Goal: Information Seeking & Learning: Learn about a topic

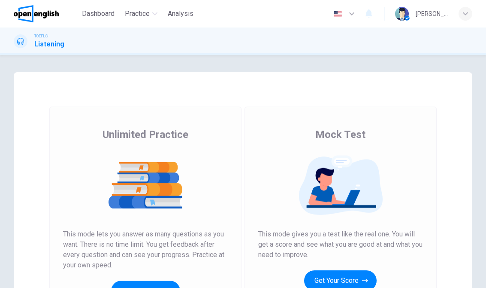
scroll to position [55, 0]
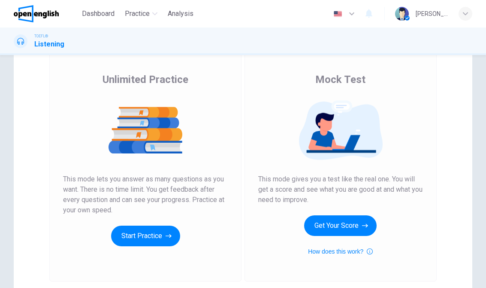
click at [167, 230] on button "Start Practice" at bounding box center [145, 235] width 69 height 21
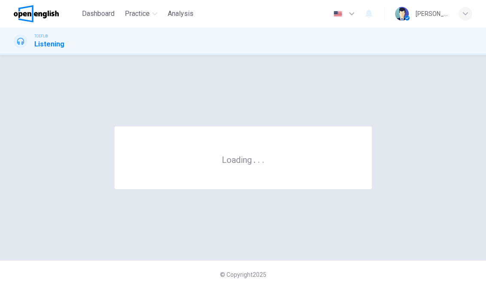
scroll to position [0, 0]
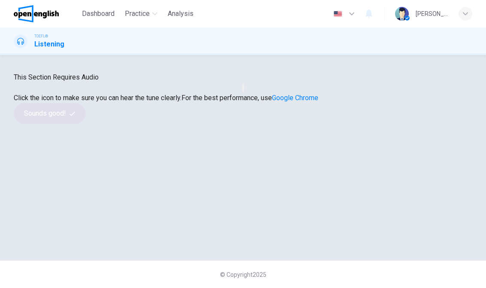
click at [242, 92] on button "button" at bounding box center [243, 88] width 2 height 8
click at [86, 124] on button "Sounds good!" at bounding box center [50, 113] width 72 height 21
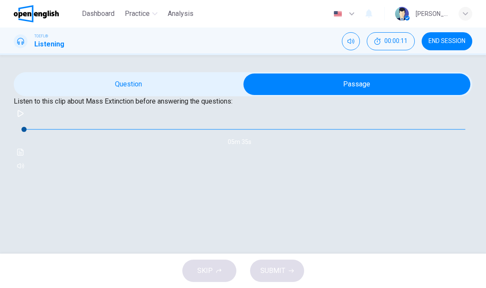
click at [24, 117] on icon "button" at bounding box center [21, 113] width 6 height 7
click at [27, 159] on button "Click to see the audio transcription" at bounding box center [21, 152] width 14 height 14
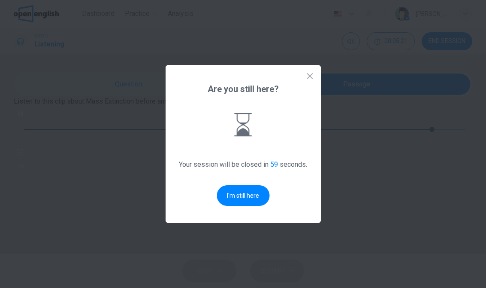
click at [239, 199] on button "I'm still here" at bounding box center [243, 195] width 53 height 21
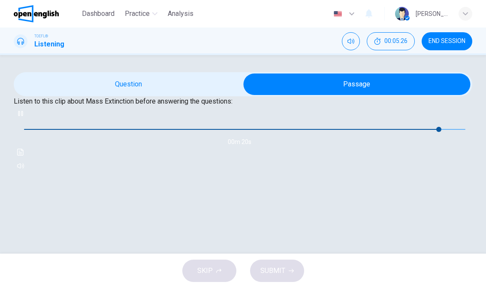
click at [37, 287] on div at bounding box center [243, 288] width 486 height 0
type input "**"
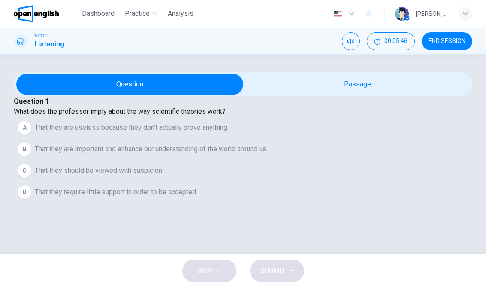
scroll to position [81, 0]
click at [80, 144] on span "That they are important and enhance our understanding of the world around us" at bounding box center [151, 149] width 232 height 10
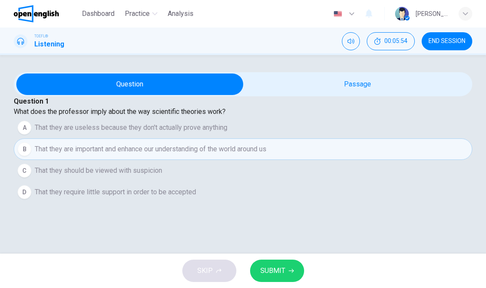
click at [280, 278] on button "SUBMIT" at bounding box center [277, 270] width 54 height 22
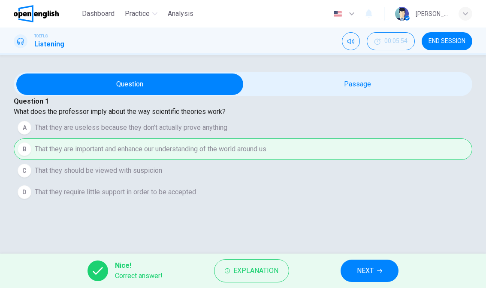
click at [373, 257] on div "Nice! Correct answer! Explanation NEXT" at bounding box center [243, 270] width 486 height 34
click at [372, 263] on button "NEXT" at bounding box center [370, 270] width 58 height 22
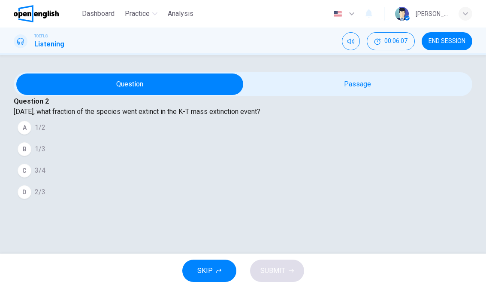
click at [31, 142] on div "B" at bounding box center [25, 149] width 14 height 14
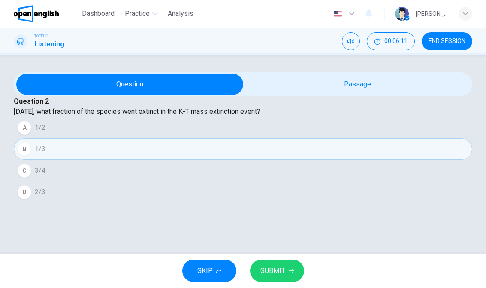
click at [31, 199] on div "D" at bounding box center [25, 192] width 14 height 14
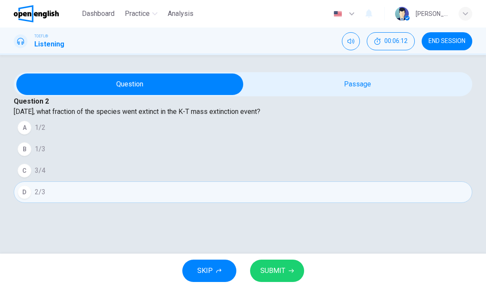
scroll to position [38, 0]
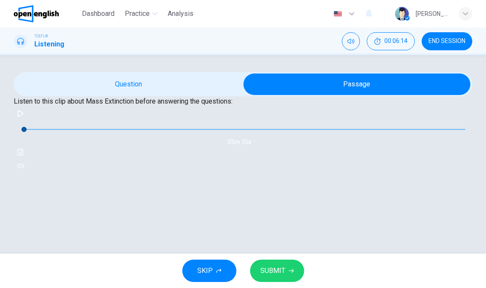
click at [27, 159] on button "Click to see the audio transcription" at bounding box center [21, 152] width 14 height 14
click at [400, 287] on div at bounding box center [243, 288] width 486 height 0
click at [397, 137] on div "Listen to this clip about Mass Extinction before answering the questions: 05m 3…" at bounding box center [243, 134] width 459 height 76
click at [57, 43] on h1 "Listening" at bounding box center [49, 44] width 30 height 10
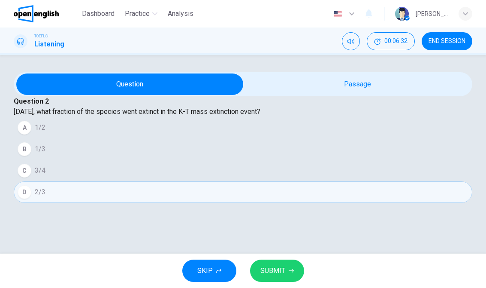
scroll to position [67, 0]
click at [31, 177] on div "C" at bounding box center [25, 171] width 14 height 14
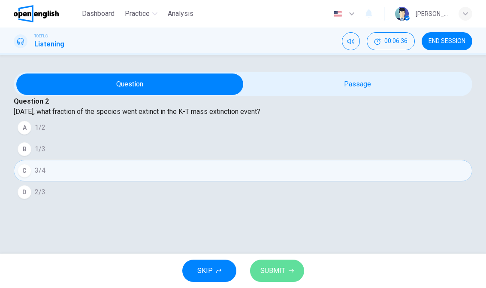
click at [288, 267] on button "SUBMIT" at bounding box center [277, 270] width 54 height 22
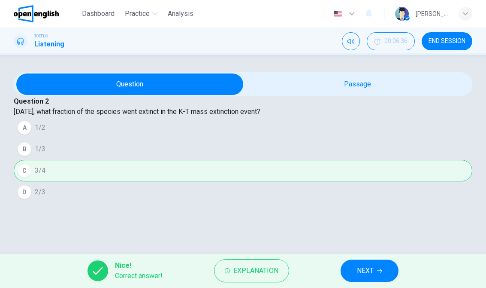
click at [374, 266] on span "NEXT" at bounding box center [365, 270] width 17 height 12
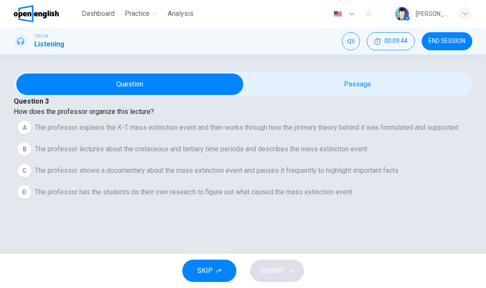
click at [303, 117] on button "A The professor explains the K-T mass extinction event and then works through h…" at bounding box center [243, 127] width 459 height 21
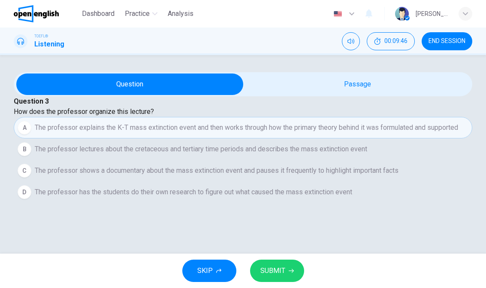
click at [278, 263] on button "SUBMIT" at bounding box center [277, 270] width 54 height 22
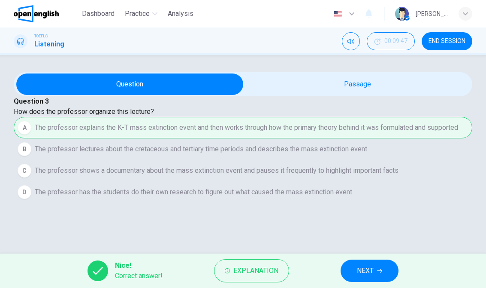
click at [366, 263] on button "NEXT" at bounding box center [370, 270] width 58 height 22
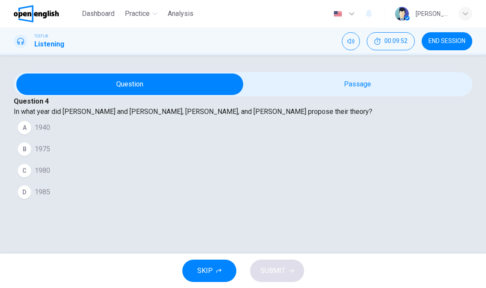
click at [67, 133] on button "A 1940" at bounding box center [243, 127] width 459 height 21
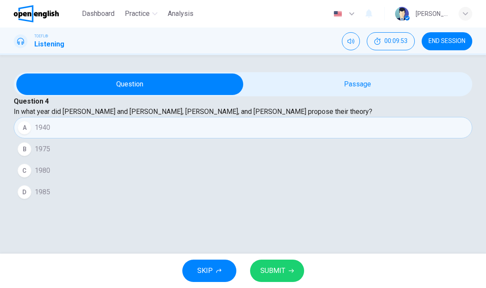
click at [272, 266] on span "SUBMIT" at bounding box center [272, 270] width 25 height 12
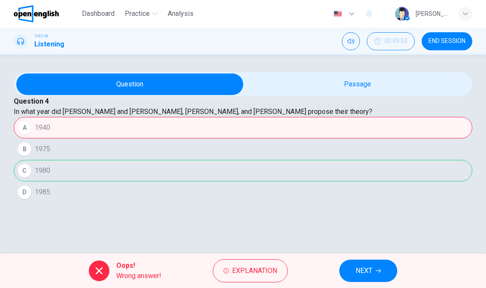
click at [370, 274] on span "NEXT" at bounding box center [364, 270] width 17 height 12
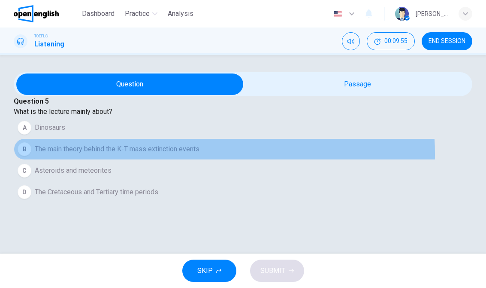
click at [200, 154] on span "The main theory behind the K-T mass extinction events" at bounding box center [117, 149] width 165 height 10
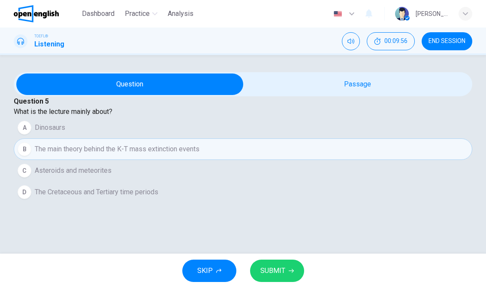
click at [279, 277] on button "SUBMIT" at bounding box center [277, 270] width 54 height 22
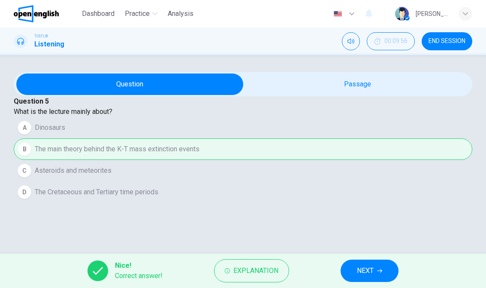
click at [368, 269] on span "NEXT" at bounding box center [365, 270] width 17 height 12
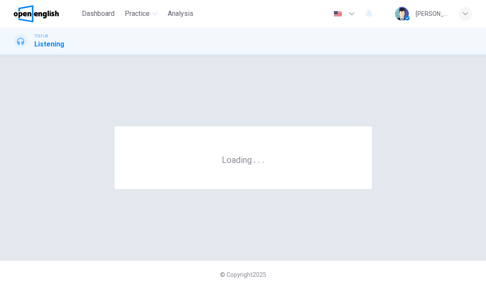
scroll to position [0, 0]
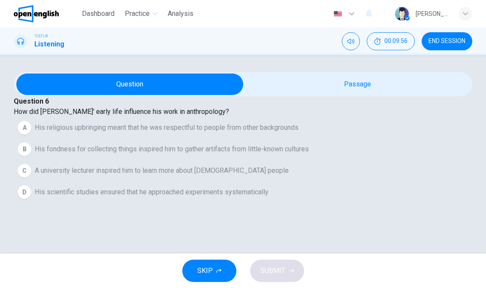
click at [442, 37] on button "END SESSION" at bounding box center [447, 41] width 51 height 18
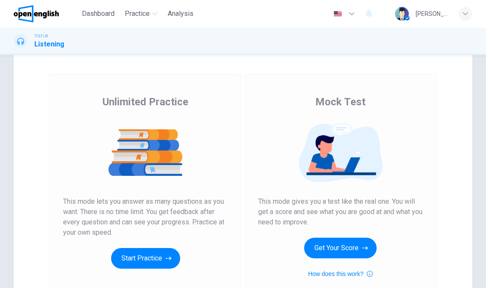
scroll to position [35, 0]
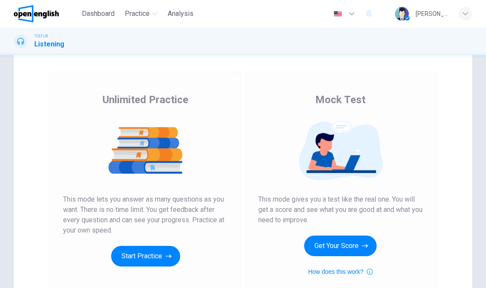
click at [164, 249] on button "Start Practice" at bounding box center [145, 255] width 69 height 21
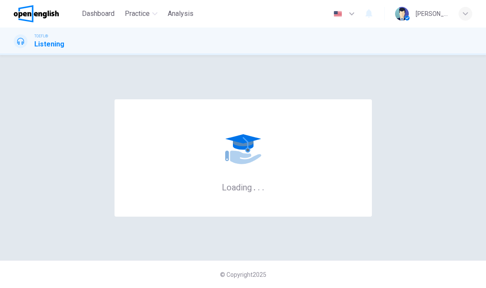
scroll to position [0, 0]
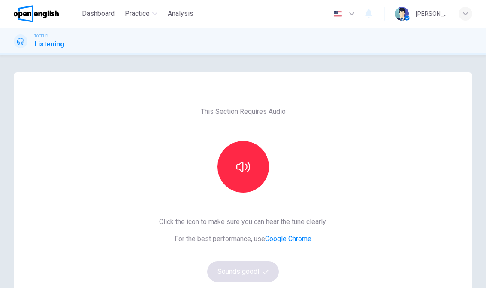
click at [239, 165] on icon "button" at bounding box center [243, 167] width 14 height 14
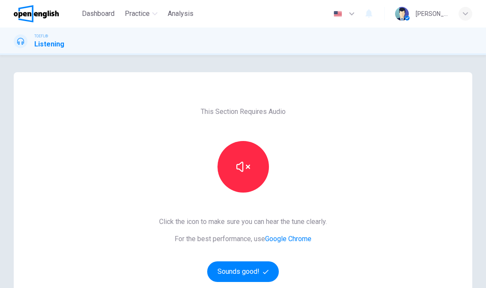
click at [247, 272] on button "Sounds good!" at bounding box center [243, 271] width 72 height 21
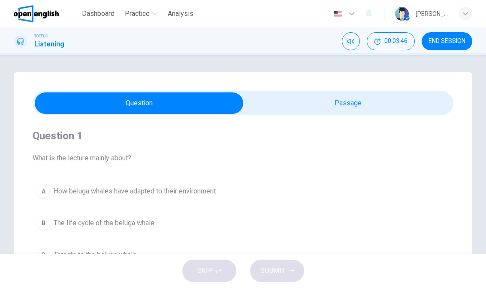
click at [404, 85] on div "Question 1 What is the lecture mainly about? A How beluga whales have adapted t…" at bounding box center [243, 244] width 459 height 345
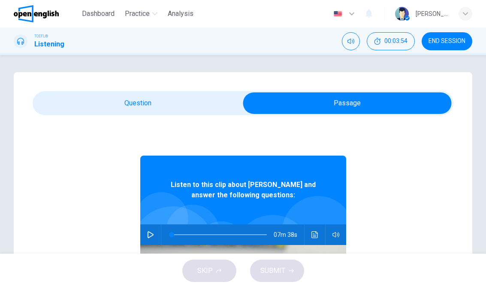
click at [151, 229] on button "button" at bounding box center [151, 234] width 14 height 21
click at [318, 232] on icon "Click to see the audio transcription" at bounding box center [315, 234] width 7 height 7
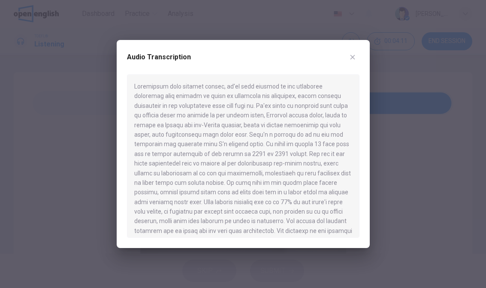
click at [351, 55] on icon "button" at bounding box center [352, 57] width 7 height 7
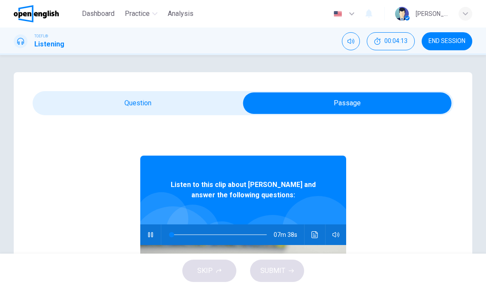
click at [312, 228] on button "Click to see the audio transcription" at bounding box center [315, 234] width 14 height 21
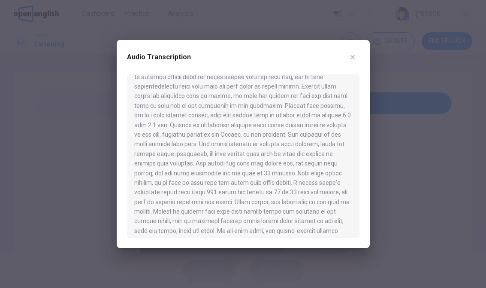
scroll to position [394, 0]
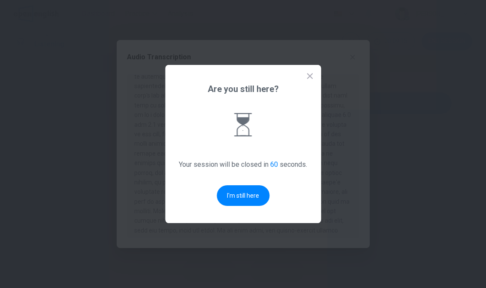
click at [248, 189] on button "I'm still here" at bounding box center [243, 195] width 53 height 21
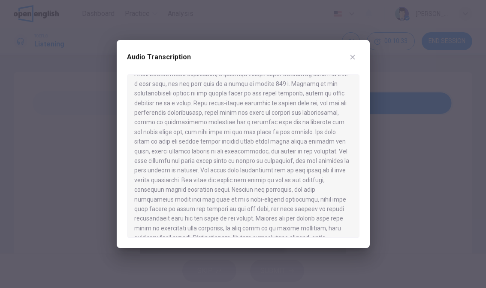
scroll to position [588, 0]
click at [448, 104] on div at bounding box center [243, 144] width 486 height 288
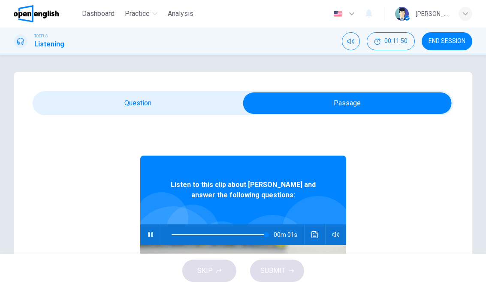
type input "*"
click at [91, 82] on div "Question 1 What is the lecture mainly about? A How beluga whales have adapted t…" at bounding box center [243, 244] width 459 height 345
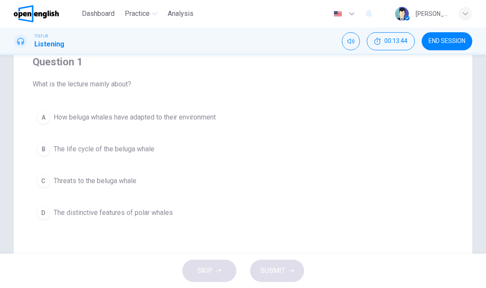
scroll to position [75, 0]
click at [65, 142] on button "B The life cycle of the beluga whale" at bounding box center [243, 147] width 421 height 21
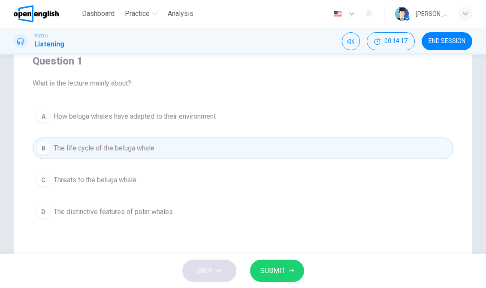
click at [292, 265] on button "SUBMIT" at bounding box center [277, 270] width 54 height 22
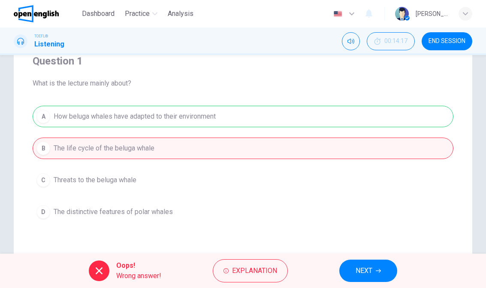
click at [385, 260] on button "NEXT" at bounding box center [368, 270] width 58 height 22
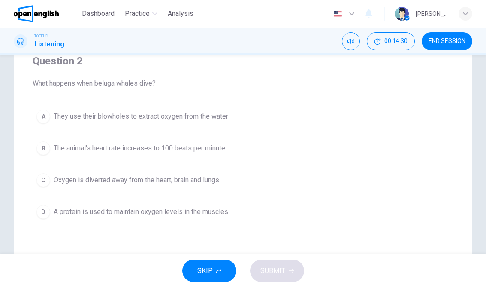
click at [67, 212] on span "A protein is used to maintain oxygen levels in the muscles" at bounding box center [141, 211] width 175 height 10
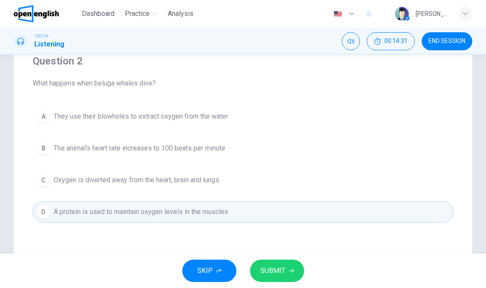
click at [66, 185] on button "C Oxygen is diverted away from the heart, brain and lungs" at bounding box center [243, 179] width 421 height 21
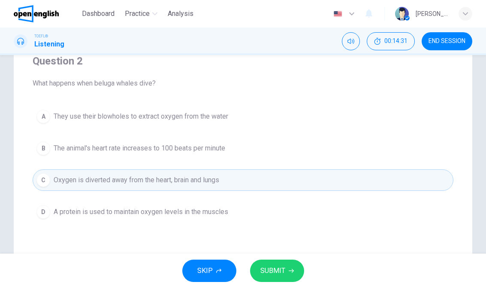
click at [59, 142] on button "B The animal's heart rate increases to 100 beats per minute" at bounding box center [243, 147] width 421 height 21
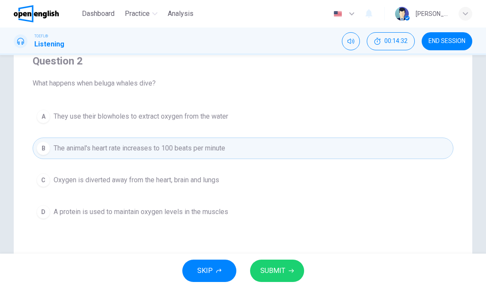
click at [55, 114] on span "They use their blowholes to extract oxygen from the water" at bounding box center [141, 116] width 175 height 10
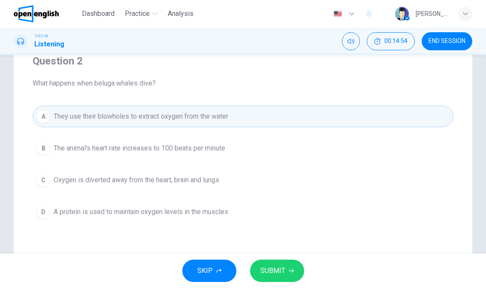
click at [291, 261] on button "SUBMIT" at bounding box center [277, 270] width 54 height 22
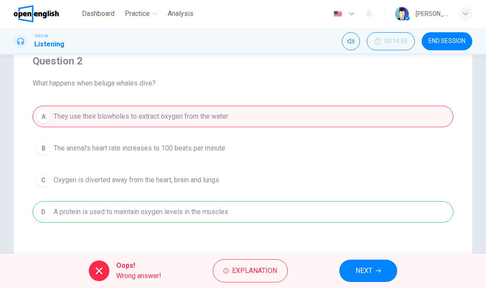
click at [370, 277] on button "NEXT" at bounding box center [368, 270] width 58 height 22
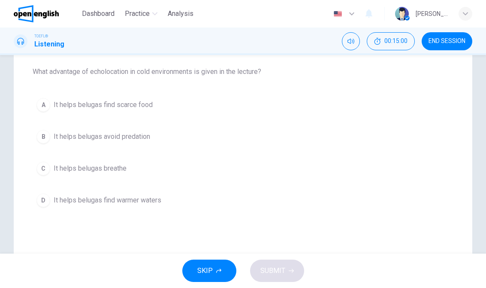
scroll to position [91, 0]
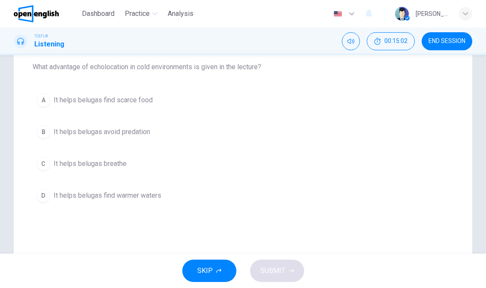
click at [59, 158] on span "It helps belugas breathe" at bounding box center [90, 163] width 73 height 10
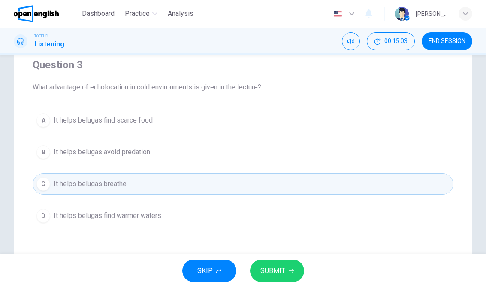
scroll to position [70, 0]
click at [290, 261] on button "SUBMIT" at bounding box center [277, 270] width 54 height 22
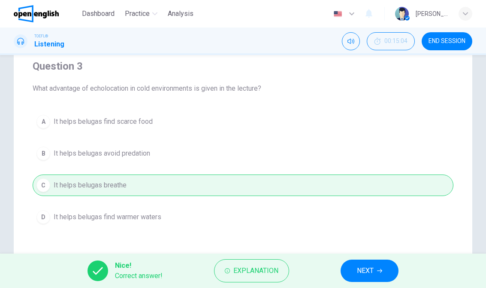
click at [370, 270] on span "NEXT" at bounding box center [365, 270] width 17 height 12
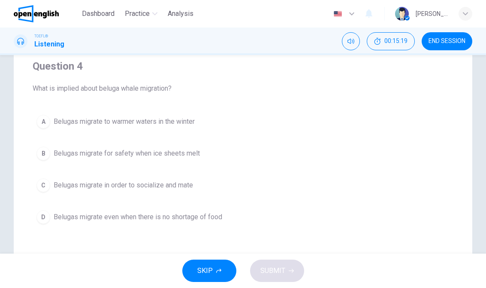
click at [84, 117] on span "Belugas migrate to warmer waters in the winter" at bounding box center [124, 121] width 141 height 10
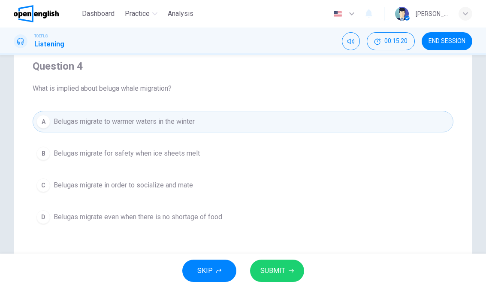
click at [0, 157] on div "Question 4 What is implied about beluga whale migration? A Belugas migrate to w…" at bounding box center [243, 175] width 486 height 345
click at [292, 271] on icon "button" at bounding box center [291, 271] width 5 height 4
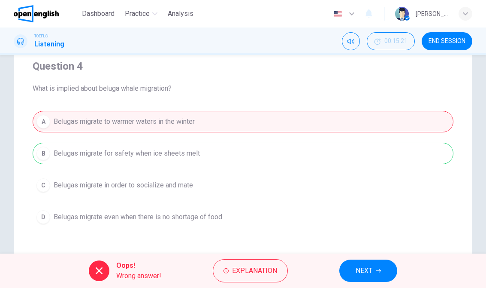
click at [384, 266] on button "NEXT" at bounding box center [368, 270] width 58 height 22
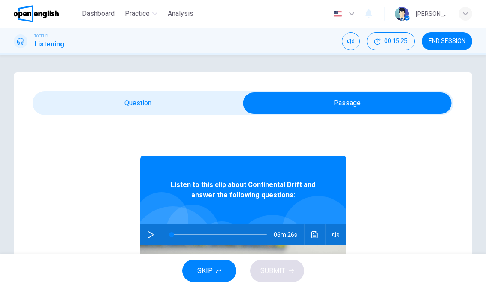
click at [157, 232] on button "button" at bounding box center [151, 234] width 14 height 21
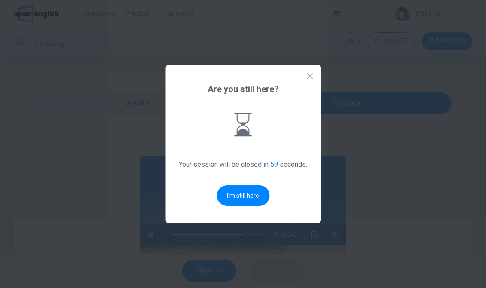
click at [248, 195] on button "I'm still here" at bounding box center [243, 195] width 53 height 21
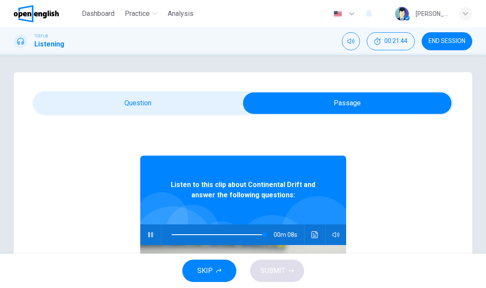
type input "**"
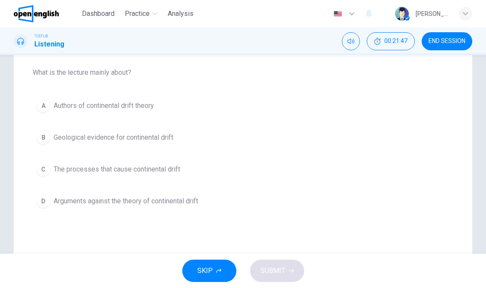
scroll to position [86, 0]
click at [84, 168] on span "The processes that cause continental drift" at bounding box center [117, 168] width 127 height 10
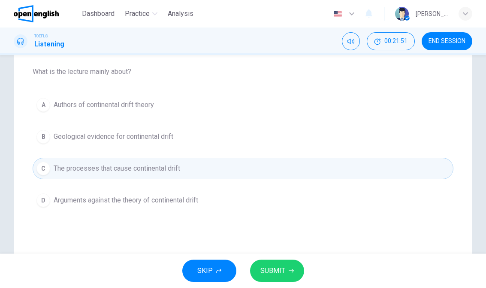
click at [285, 274] on button "SUBMIT" at bounding box center [277, 270] width 54 height 22
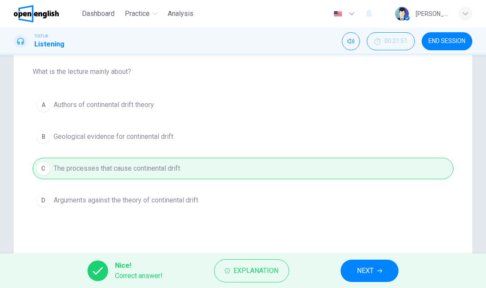
click at [372, 269] on span "NEXT" at bounding box center [365, 270] width 17 height 12
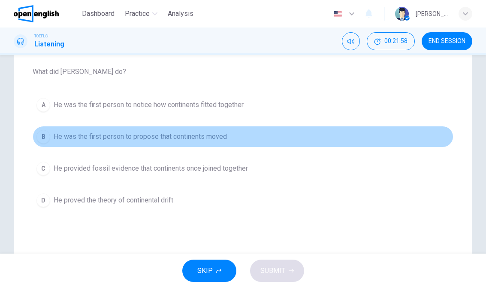
click at [68, 130] on button "B He was the first person to propose that continents moved" at bounding box center [243, 136] width 421 height 21
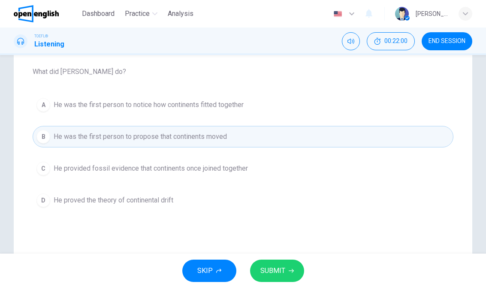
click at [71, 198] on span "He proved the theory of continental drift" at bounding box center [114, 200] width 120 height 10
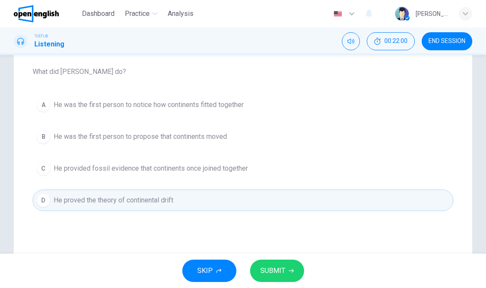
click at [295, 260] on button "SUBMIT" at bounding box center [277, 270] width 54 height 22
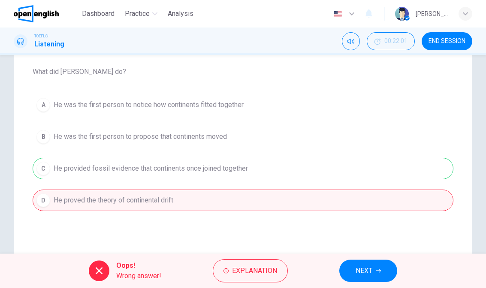
click at [375, 265] on button "NEXT" at bounding box center [368, 270] width 58 height 22
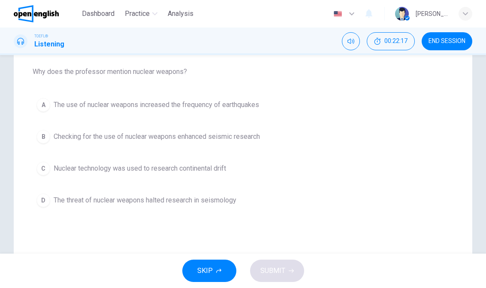
click at [68, 97] on button "A The use of nuclear weapons increased the frequency of earthquakes" at bounding box center [243, 104] width 421 height 21
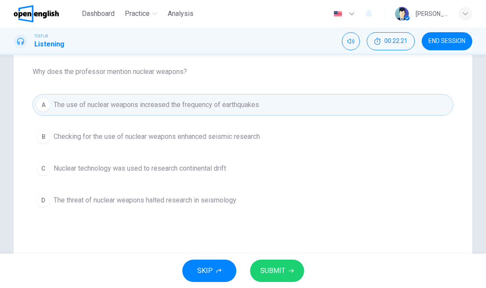
click at [286, 261] on button "SUBMIT" at bounding box center [277, 270] width 54 height 22
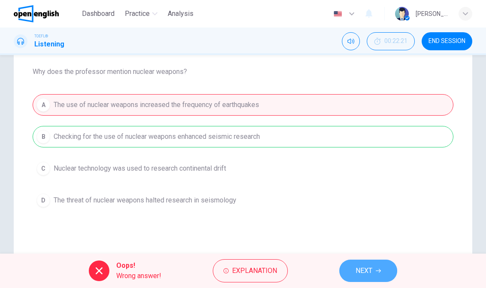
click at [381, 261] on button "NEXT" at bounding box center [368, 270] width 58 height 22
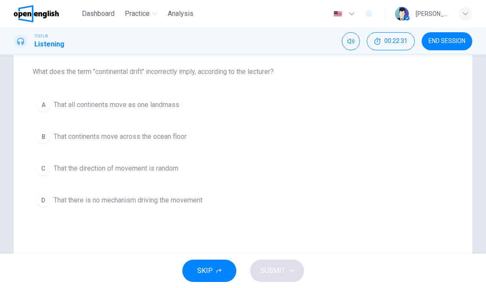
click at [69, 100] on span "That all continents move as one landmass" at bounding box center [117, 105] width 126 height 10
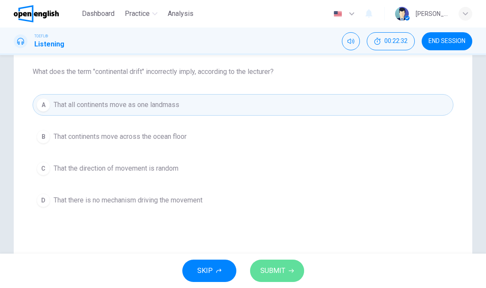
click at [275, 269] on span "SUBMIT" at bounding box center [272, 270] width 25 height 12
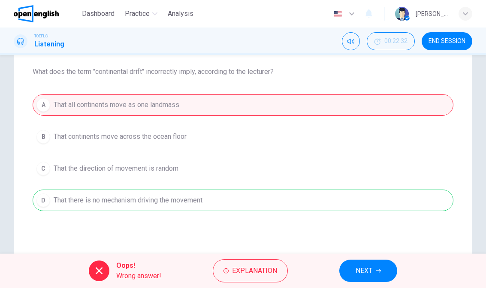
click at [373, 263] on button "NEXT" at bounding box center [368, 270] width 58 height 22
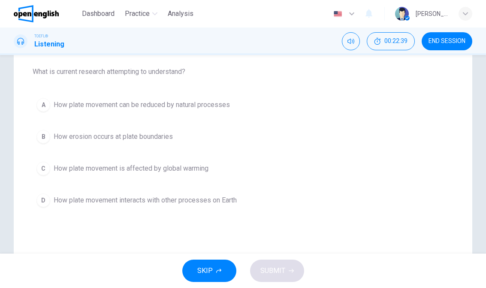
click at [68, 158] on button "C How plate movement is affected by global warming" at bounding box center [243, 167] width 421 height 21
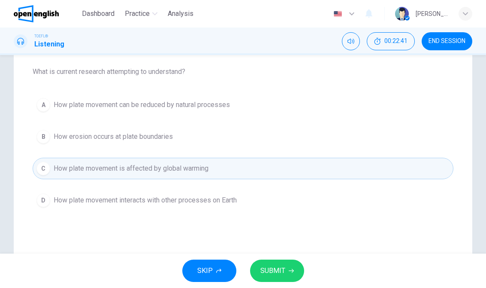
click at [288, 261] on button "SUBMIT" at bounding box center [277, 270] width 54 height 22
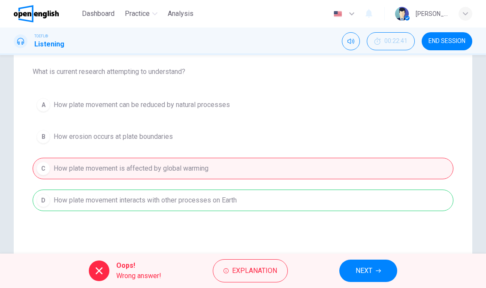
click at [389, 259] on button "NEXT" at bounding box center [368, 270] width 58 height 22
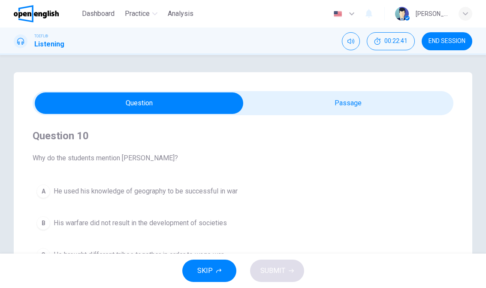
click at [448, 35] on button "END SESSION" at bounding box center [447, 41] width 51 height 18
